Goal: Information Seeking & Learning: Learn about a topic

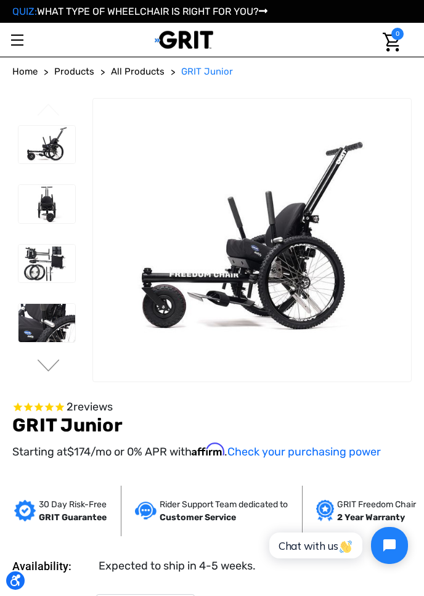
click at [254, 270] on section "Previous Next" at bounding box center [212, 240] width 408 height 285
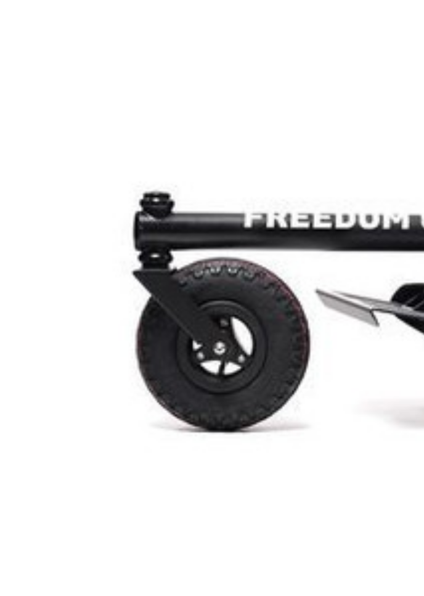
click at [155, 300] on section "Previous Next" at bounding box center [212, 240] width 408 height 285
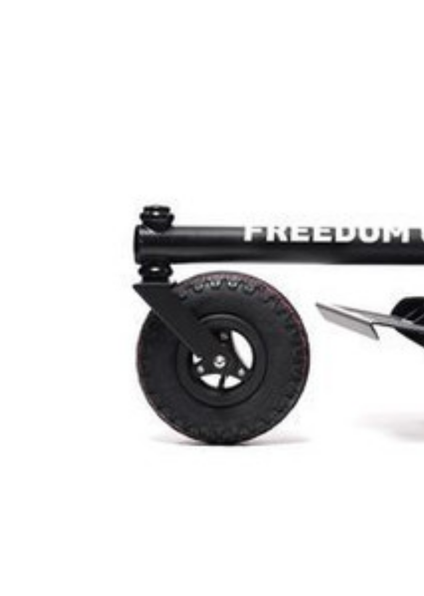
click at [118, 274] on section "Previous Next" at bounding box center [212, 240] width 408 height 285
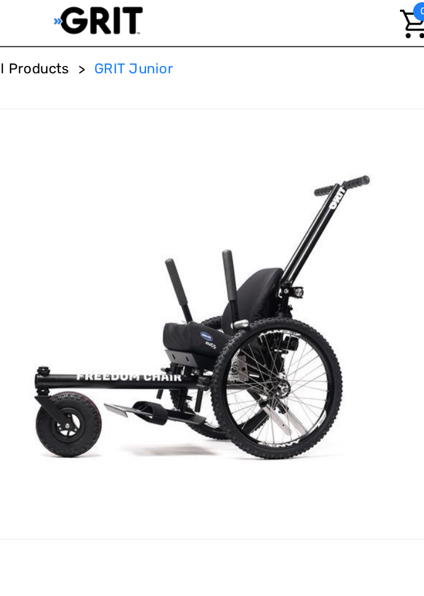
click at [244, 283] on section "Previous Next" at bounding box center [212, 240] width 408 height 285
